Goal: Information Seeking & Learning: Learn about a topic

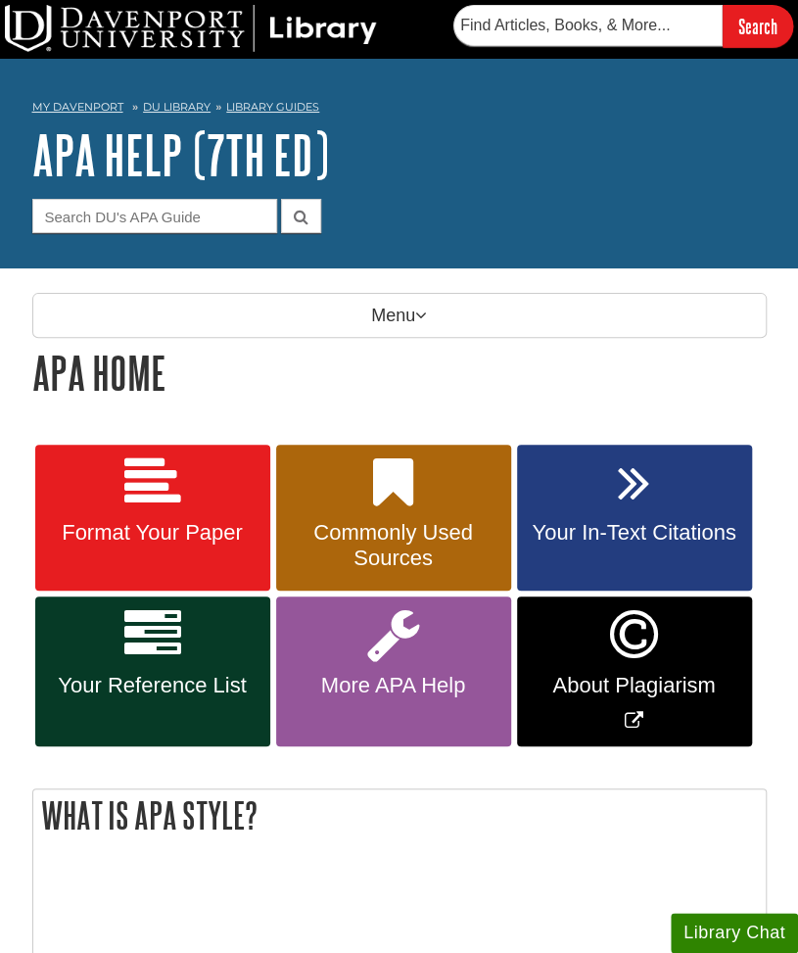
click at [455, 753] on div "Format Your Paper Commonly Used Sources Your In-Text Citations Your Reference L…" at bounding box center [399, 605] width 734 height 327
click at [248, 634] on link "Your Reference List" at bounding box center [152, 671] width 235 height 150
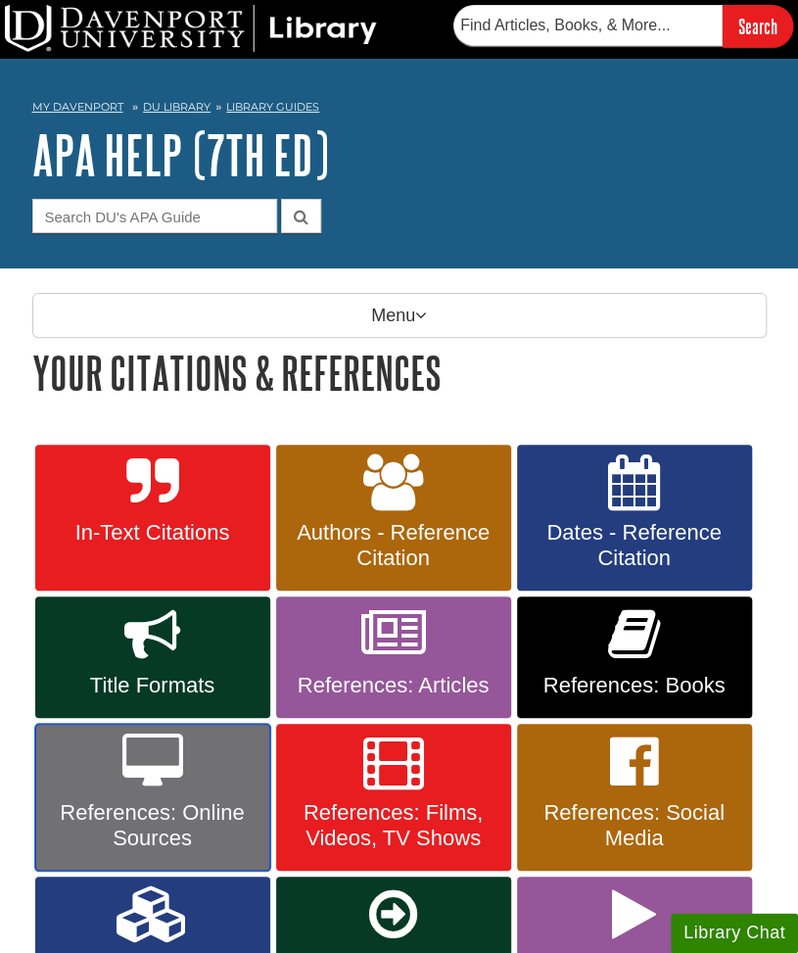
click at [174, 822] on span "References: Online Sources" at bounding box center [153, 825] width 206 height 51
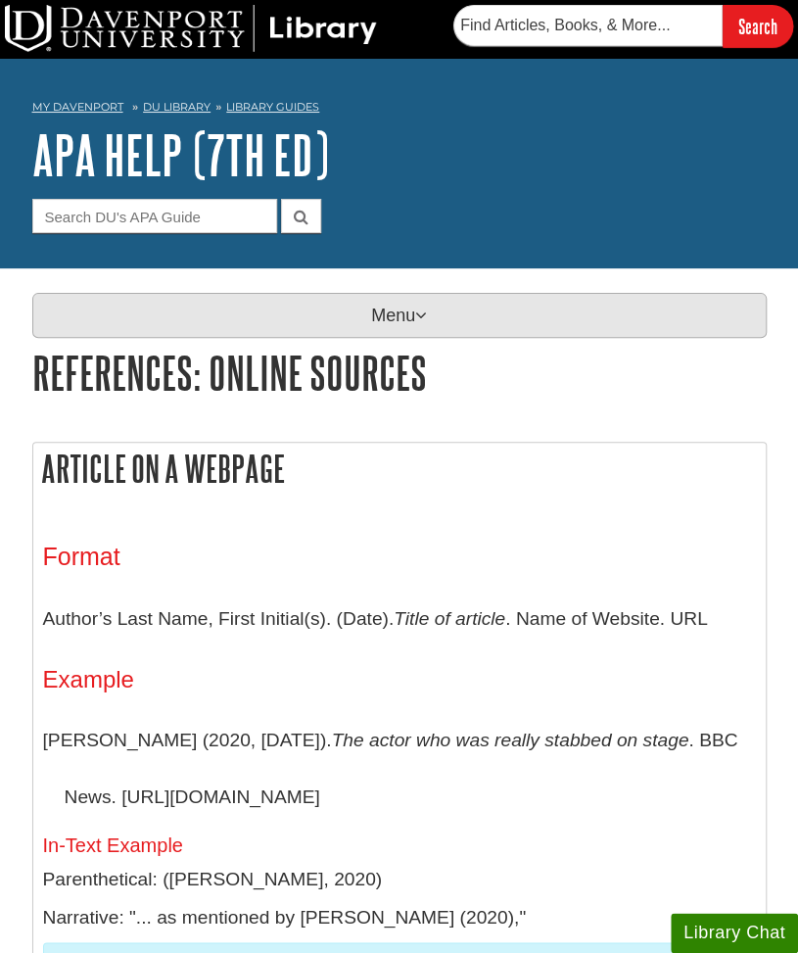
click at [450, 314] on p "Menu" at bounding box center [399, 315] width 734 height 45
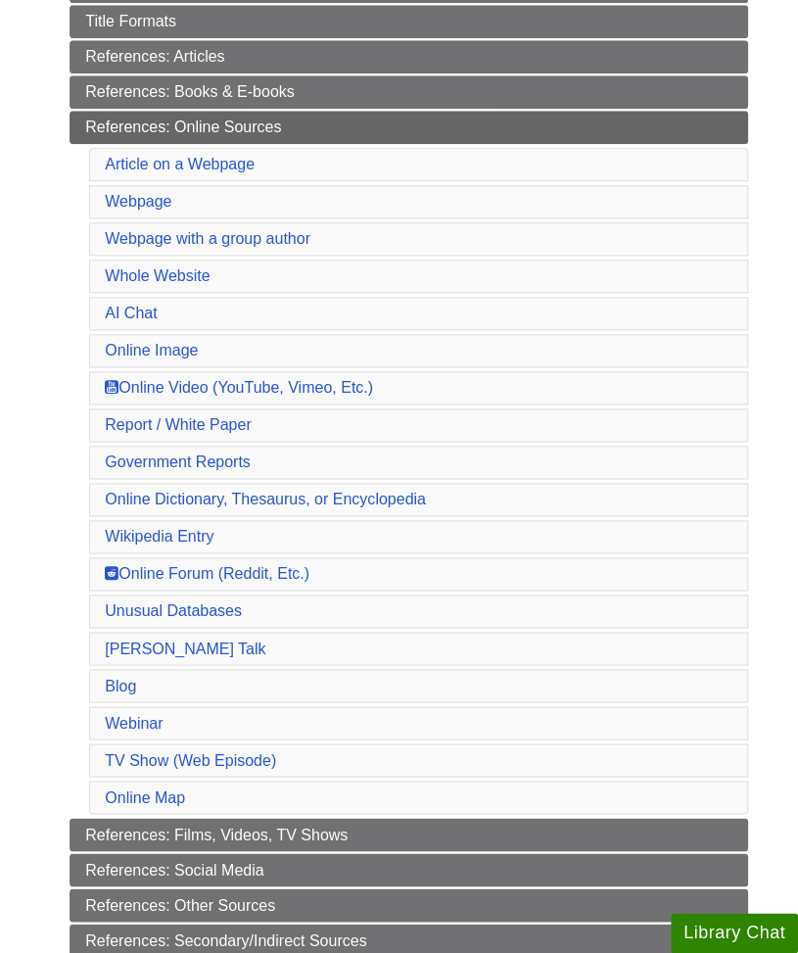
scroll to position [595, 0]
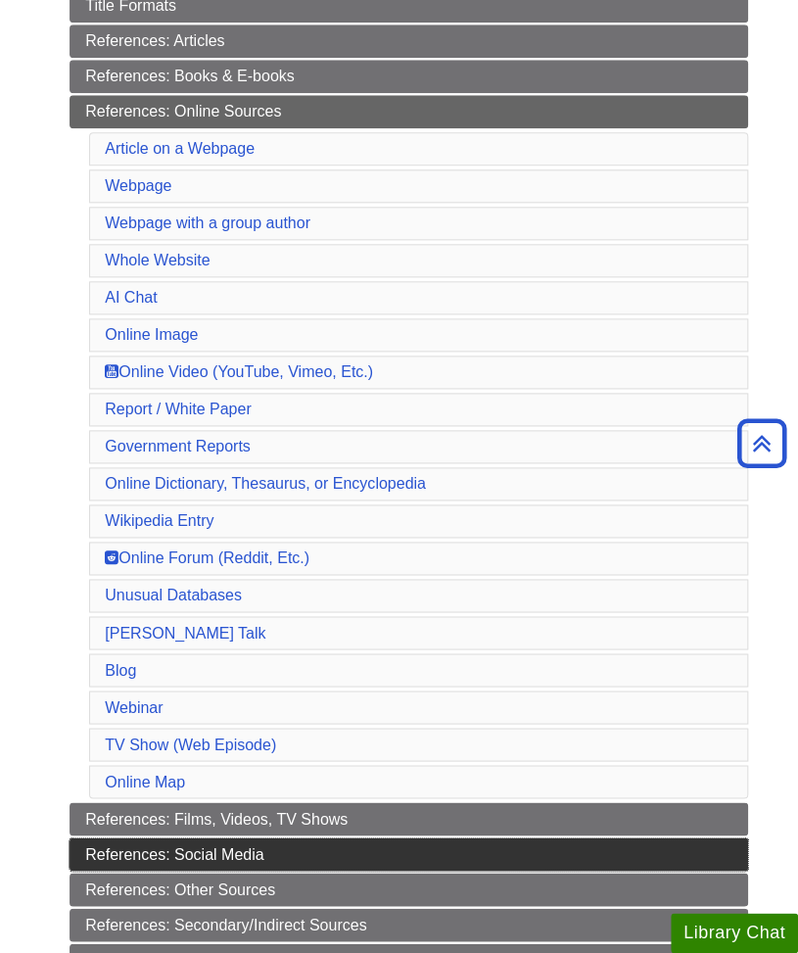
click at [269, 839] on link "References: Social Media" at bounding box center [409, 853] width 679 height 33
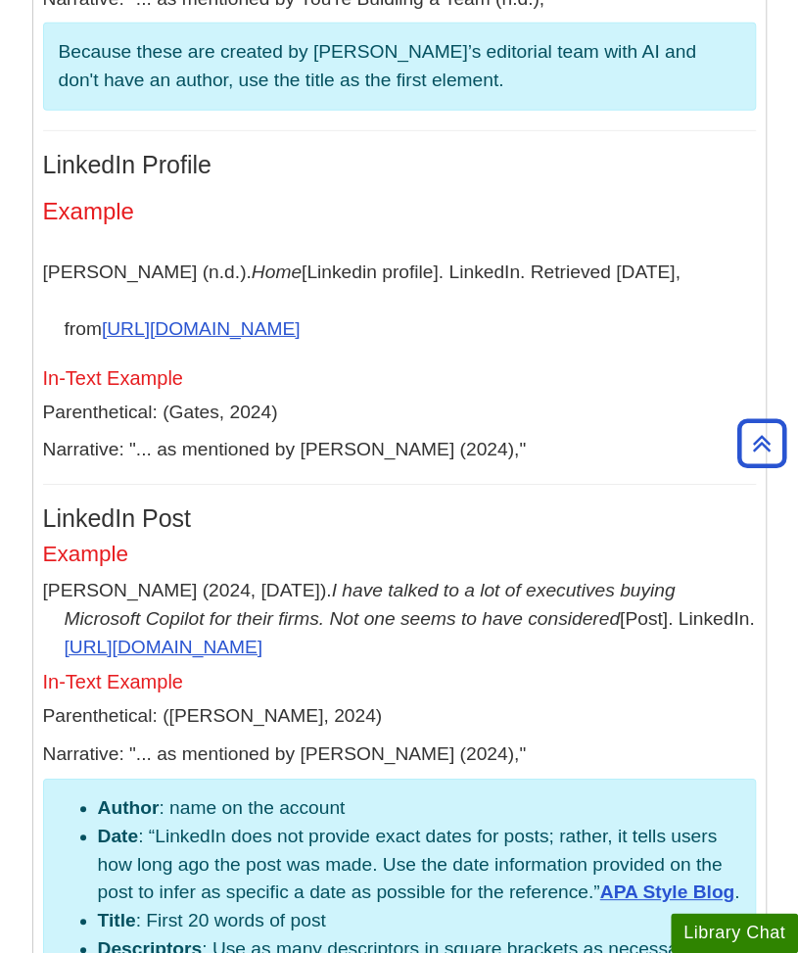
scroll to position [9093, 0]
